Goal: Find specific page/section: Find specific page/section

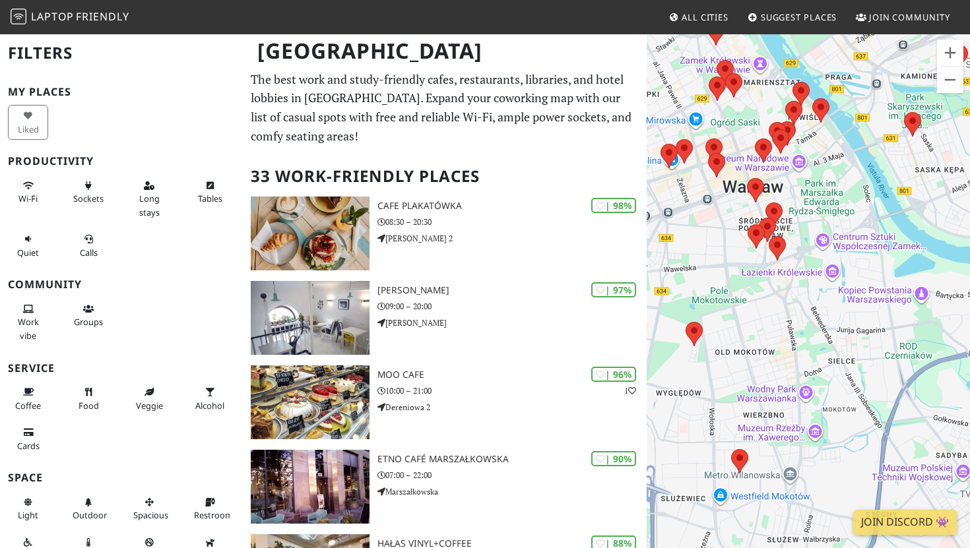
drag, startPoint x: 803, startPoint y: 123, endPoint x: 802, endPoint y: 181, distance: 57.4
click at [802, 181] on div "To navigate, press the arrow keys." at bounding box center [808, 307] width 323 height 548
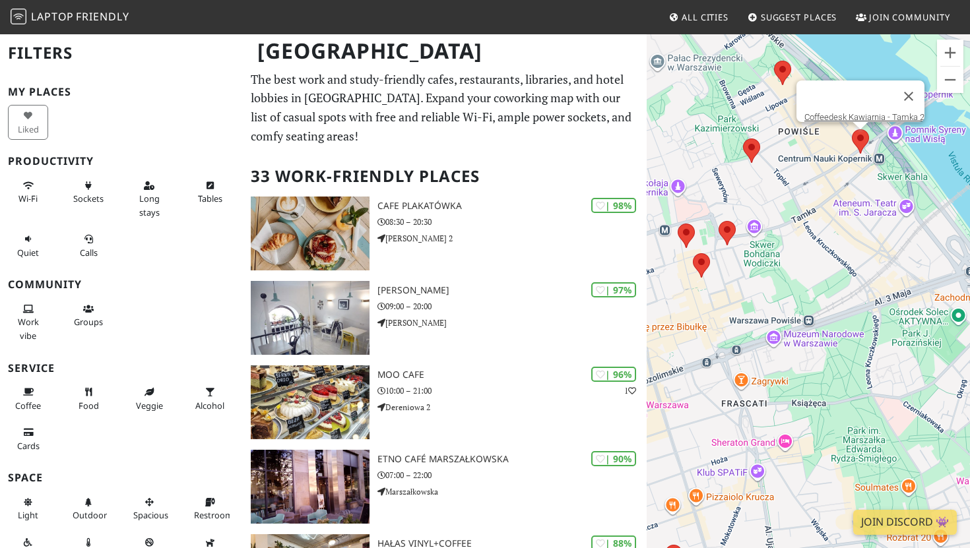
click at [852, 129] on area at bounding box center [852, 129] width 0 height 0
click at [743, 139] on area at bounding box center [743, 139] width 0 height 0
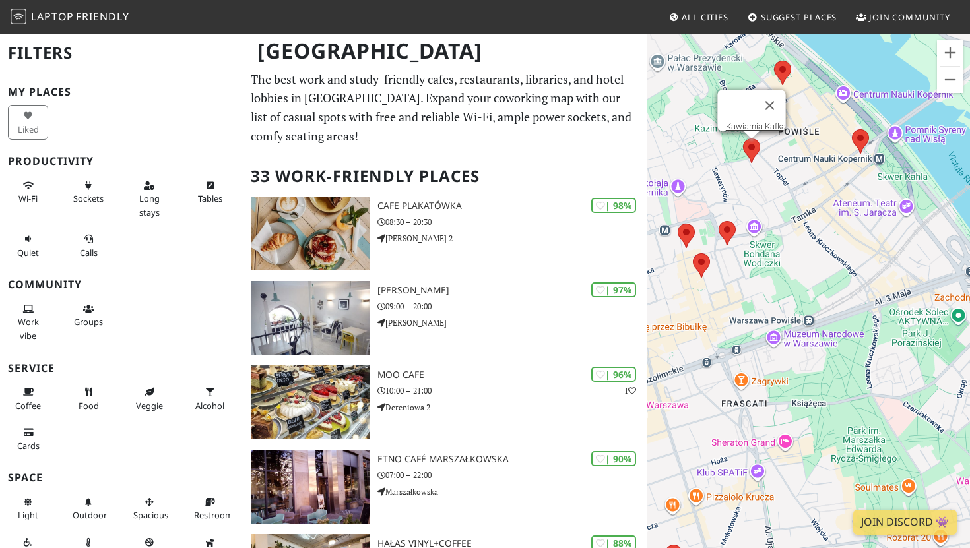
click at [743, 139] on area at bounding box center [743, 139] width 0 height 0
click at [752, 121] on link "Kawiarnia Kafka" at bounding box center [756, 126] width 60 height 10
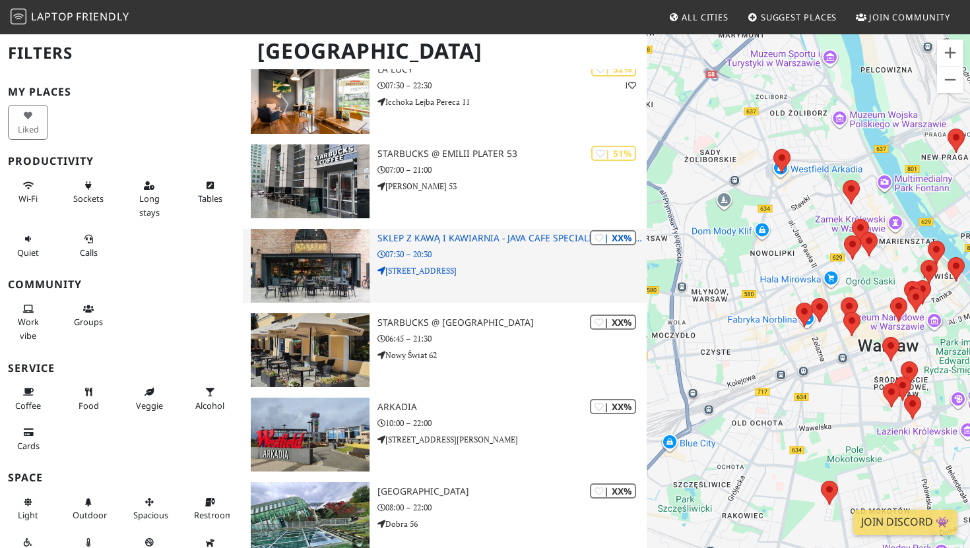
scroll to position [2374, 0]
